Goal: Task Accomplishment & Management: Manage account settings

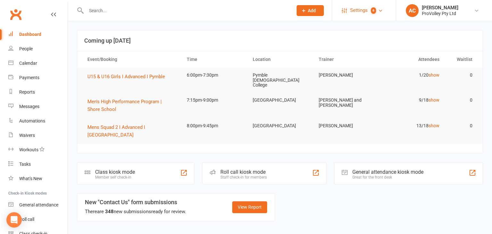
click at [360, 12] on span "Settings" at bounding box center [359, 10] width 18 height 14
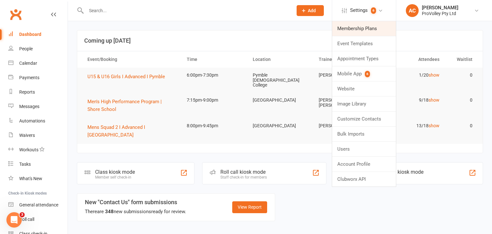
click at [365, 31] on link "Membership Plans" at bounding box center [364, 28] width 64 height 15
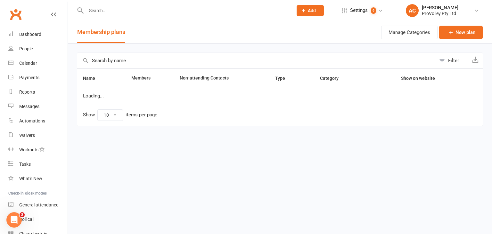
select select "100"
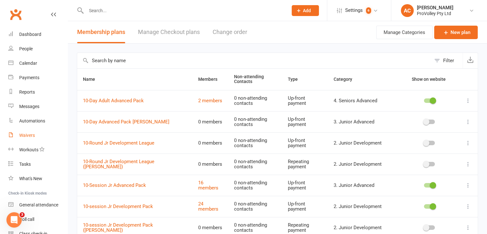
scroll to position [31, 0]
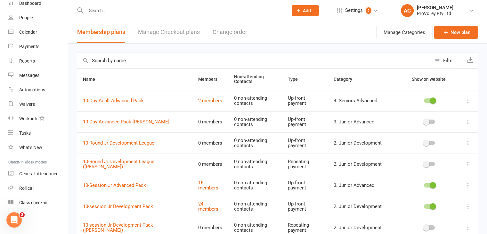
click at [131, 58] on input "text" at bounding box center [254, 60] width 354 height 15
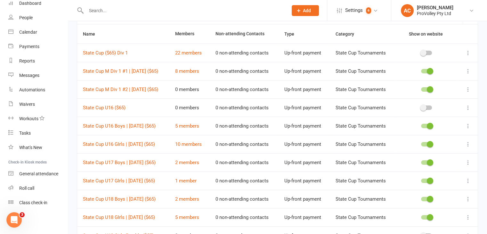
scroll to position [103, 0]
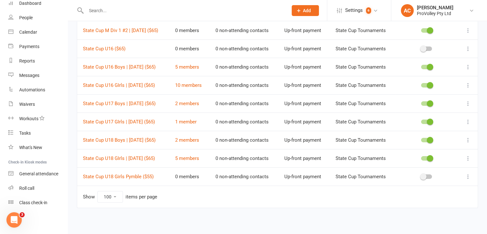
type input "state cup"
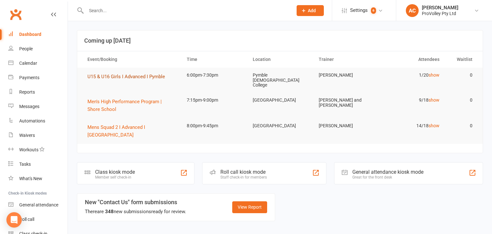
click at [132, 78] on span "U15 & U16 Girls I Advanced I Pymble" at bounding box center [126, 77] width 78 height 6
click at [364, 9] on span "Settings" at bounding box center [359, 10] width 18 height 14
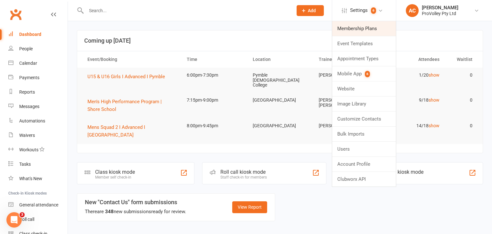
click at [364, 25] on link "Membership Plans" at bounding box center [364, 28] width 64 height 15
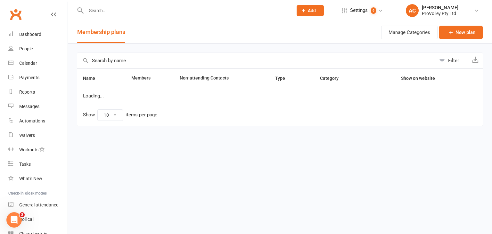
select select "100"
click at [137, 59] on input "text" at bounding box center [256, 60] width 359 height 15
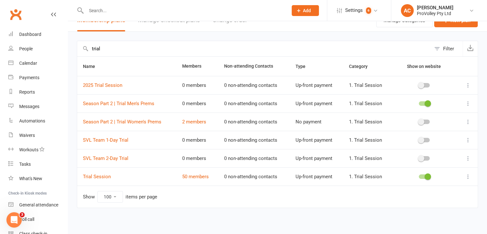
scroll to position [12, 0]
type input "trial"
click at [204, 175] on link "50 members" at bounding box center [195, 176] width 27 height 6
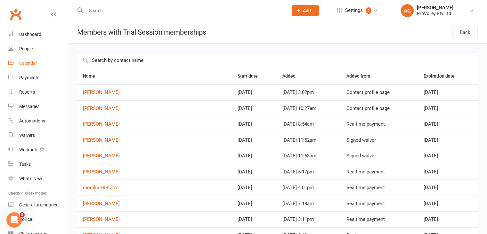
click at [28, 61] on div "Calendar" at bounding box center [28, 63] width 18 height 5
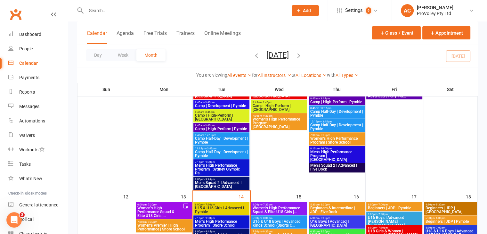
scroll to position [256, 0]
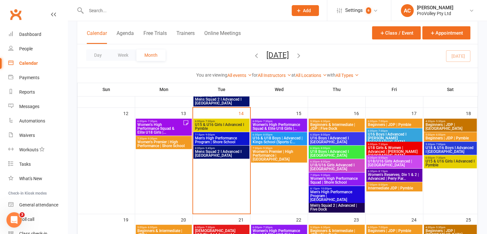
click at [267, 154] on span "Women’s Premier | High Performance | Alexandria" at bounding box center [279, 156] width 54 height 12
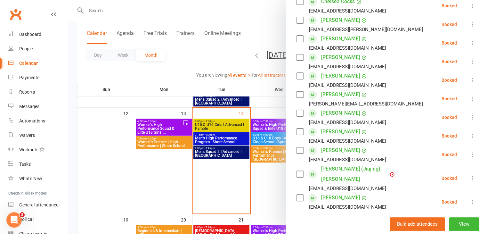
scroll to position [160, 0]
click at [253, 174] on div at bounding box center [277, 117] width 419 height 234
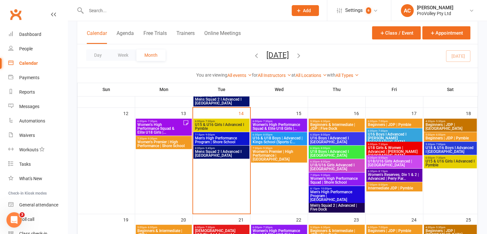
click at [284, 127] on span "Women's High Performance Squad & Elite U18 Girls |..." at bounding box center [279, 127] width 54 height 8
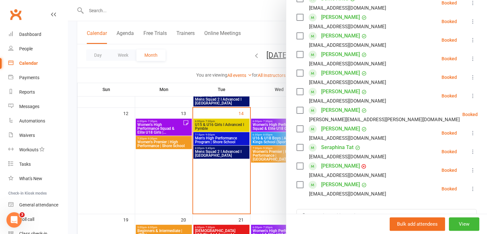
scroll to position [128, 0]
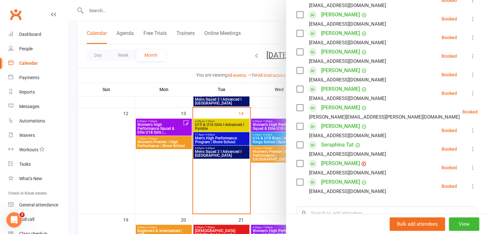
click at [268, 174] on div at bounding box center [277, 117] width 419 height 234
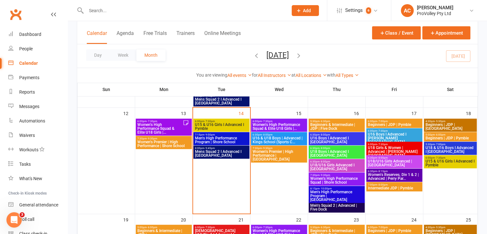
click at [331, 179] on span "Women’s High Performance Squad | Shore School" at bounding box center [337, 181] width 54 height 8
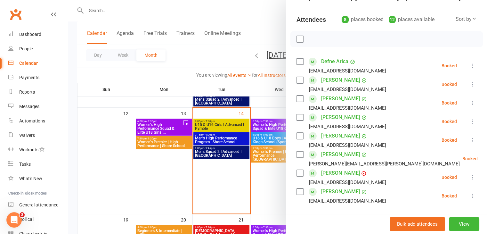
scroll to position [64, 0]
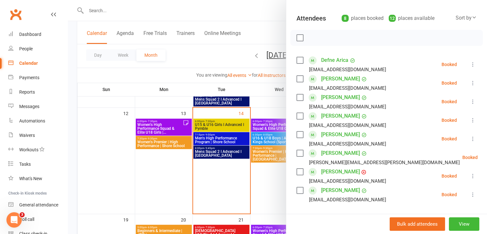
click at [275, 178] on div at bounding box center [277, 117] width 419 height 234
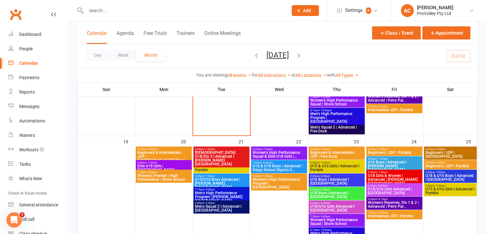
scroll to position [352, 0]
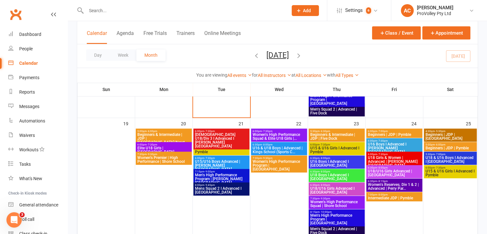
click at [179, 147] on span "Elite U18 Girls | Shore School" at bounding box center [164, 150] width 54 height 8
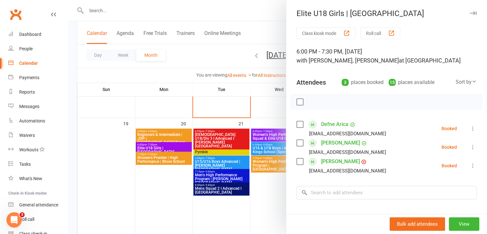
click at [261, 190] on div at bounding box center [277, 117] width 419 height 234
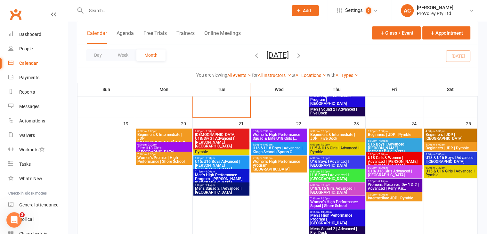
click at [278, 135] on span "Women's High Performance Squad & Elite U18 Girls |..." at bounding box center [279, 137] width 54 height 8
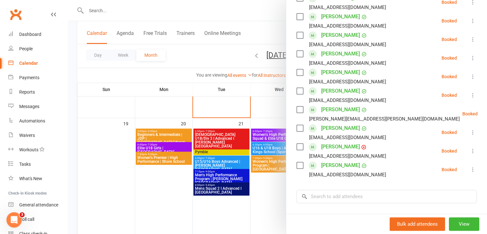
scroll to position [128, 0]
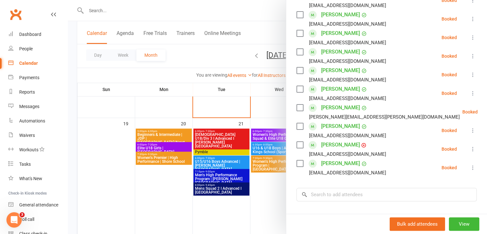
click at [278, 193] on div at bounding box center [277, 117] width 419 height 234
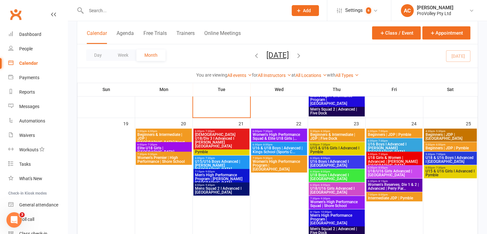
click at [332, 204] on span "Women’s High Performance Squad | Shore School" at bounding box center [337, 204] width 54 height 8
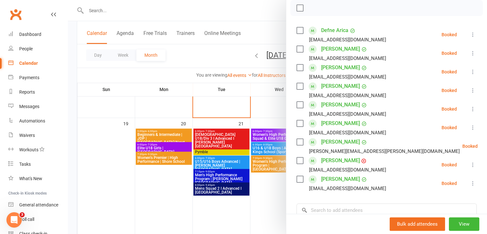
scroll to position [96, 0]
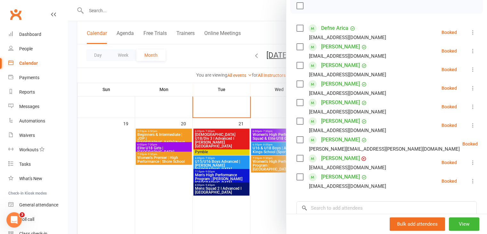
click at [170, 178] on div at bounding box center [277, 117] width 419 height 234
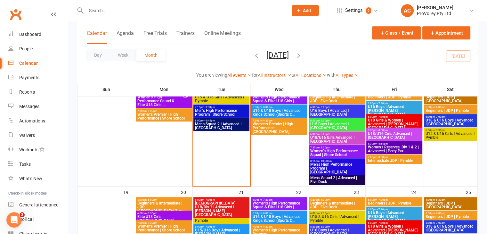
scroll to position [256, 0]
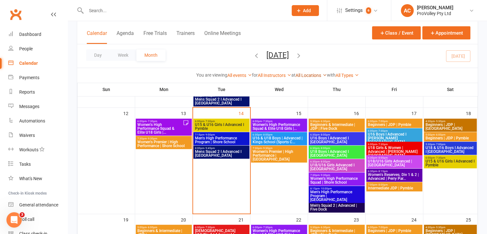
click at [323, 77] on link "All Locations" at bounding box center [311, 75] width 31 height 5
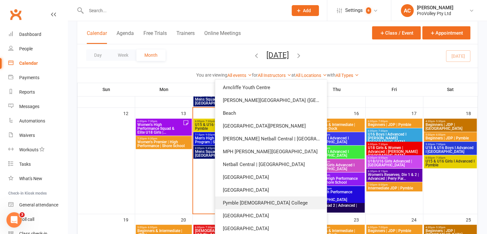
click at [295, 197] on link "Pymble Ladies College" at bounding box center [271, 202] width 112 height 13
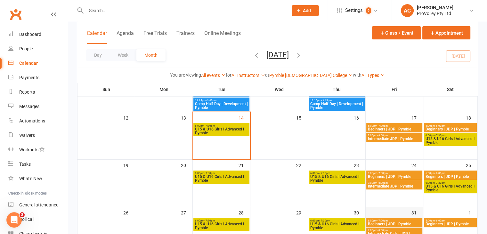
scroll to position [138, 0]
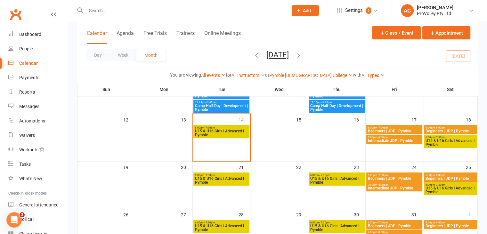
click at [304, 36] on div "Calendar Agenda Free Trials Trainers Online Meetings Class / Event Appointment" at bounding box center [277, 32] width 401 height 23
click at [73, 149] on div "Class kiosk mode Member self check-in Roll call kiosk mode Staff check-in for m…" at bounding box center [277, 98] width 419 height 431
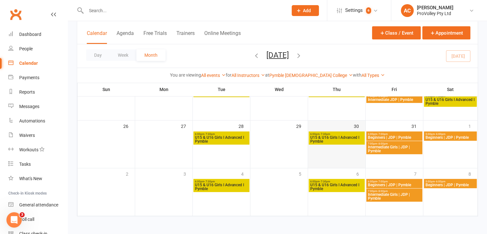
scroll to position [99, 0]
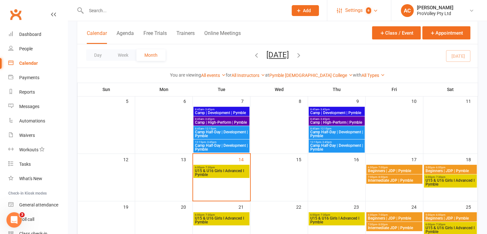
click at [359, 17] on span "Settings" at bounding box center [354, 10] width 18 height 14
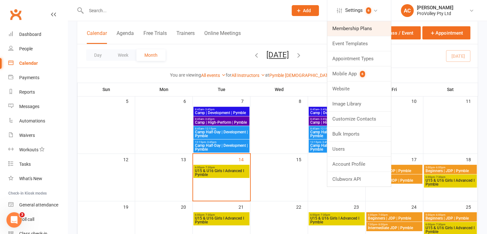
click at [352, 33] on link "Membership Plans" at bounding box center [359, 28] width 64 height 15
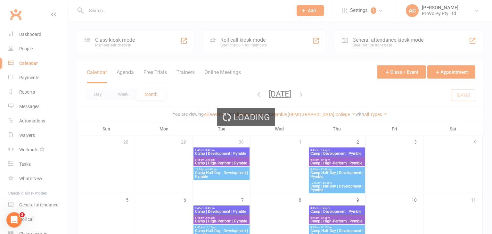
select select "100"
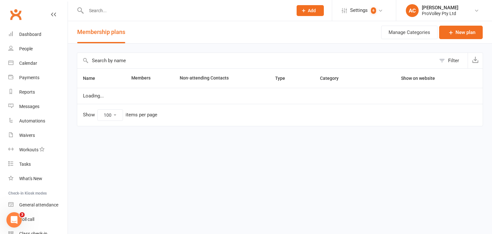
click at [135, 59] on input "text" at bounding box center [256, 60] width 359 height 15
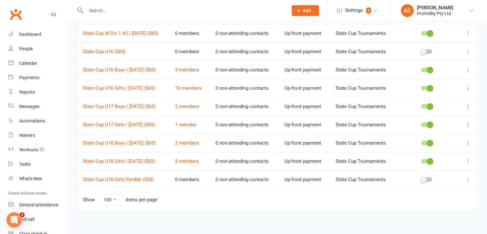
scroll to position [103, 0]
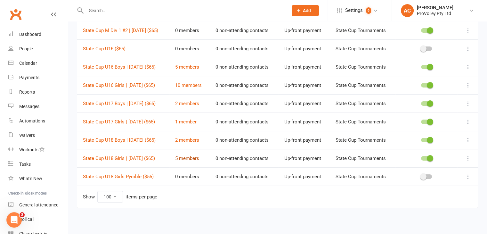
type input "state cup"
click at [199, 157] on link "5 members" at bounding box center [187, 158] width 24 height 6
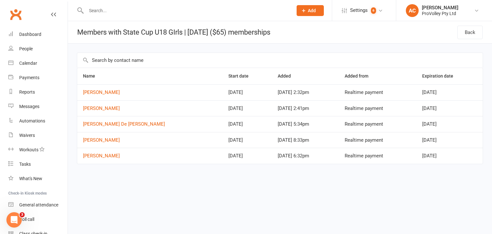
drag, startPoint x: 135, startPoint y: 18, endPoint x: 127, endPoint y: 9, distance: 11.8
click at [133, 14] on div at bounding box center [182, 10] width 211 height 21
click at [127, 9] on input "text" at bounding box center [186, 10] width 204 height 9
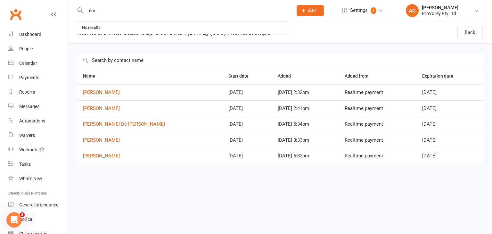
type input "e"
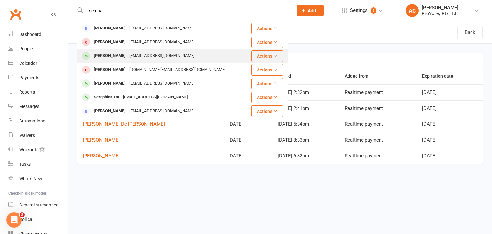
type input "serena"
click at [121, 55] on div "Serena Tchokonte" at bounding box center [110, 55] width 36 height 9
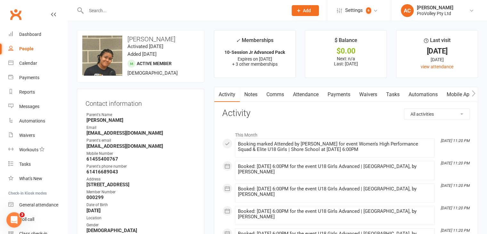
click at [346, 93] on link "Payments" at bounding box center [339, 94] width 32 height 15
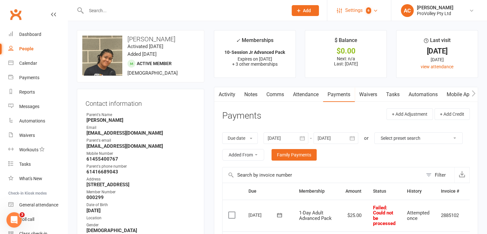
click at [353, 15] on span "Settings" at bounding box center [354, 10] width 18 height 14
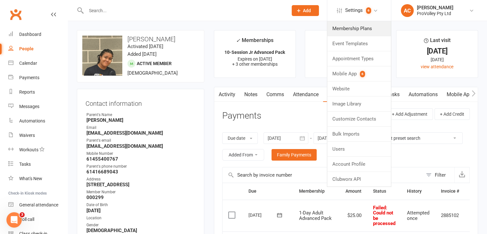
click at [355, 30] on link "Membership Plans" at bounding box center [359, 28] width 64 height 15
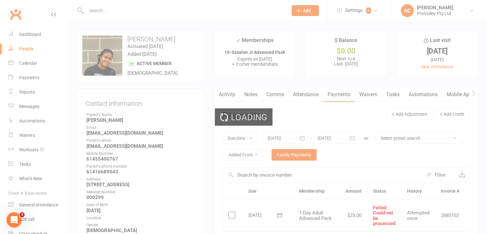
select select "100"
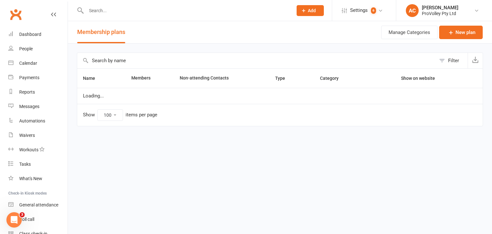
click at [132, 62] on input "text" at bounding box center [256, 60] width 359 height 15
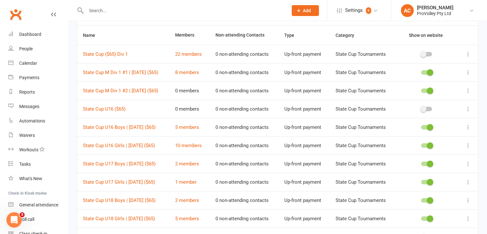
scroll to position [103, 0]
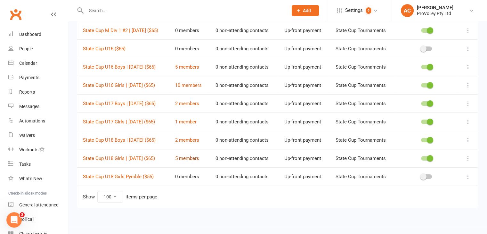
type input "state cup"
click at [194, 160] on link "5 members" at bounding box center [187, 158] width 24 height 6
